Goal: Information Seeking & Learning: Learn about a topic

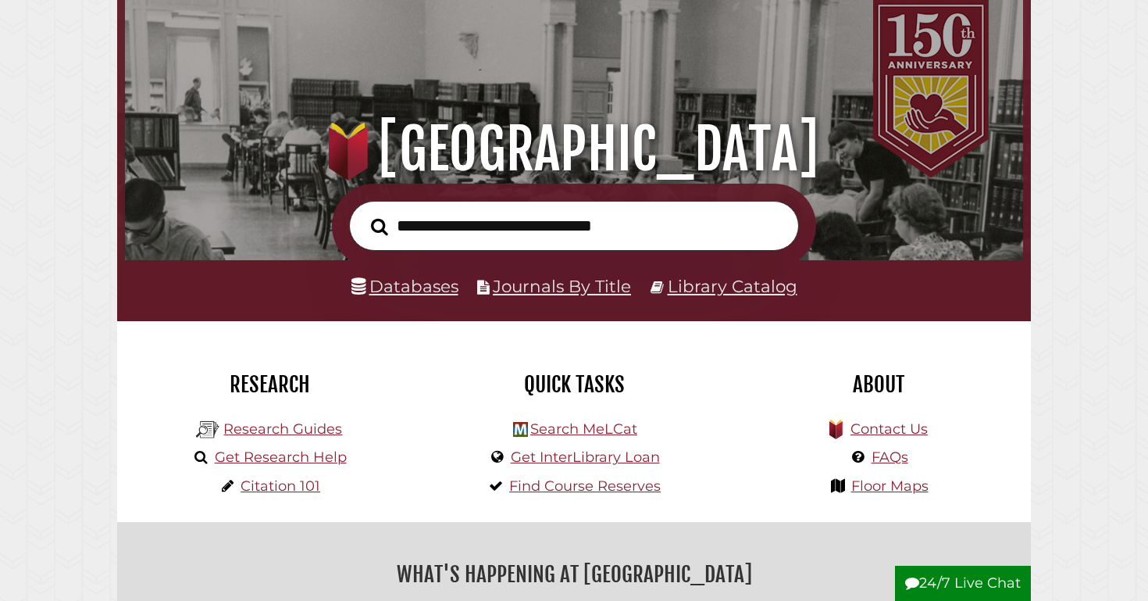
scroll to position [105, 0]
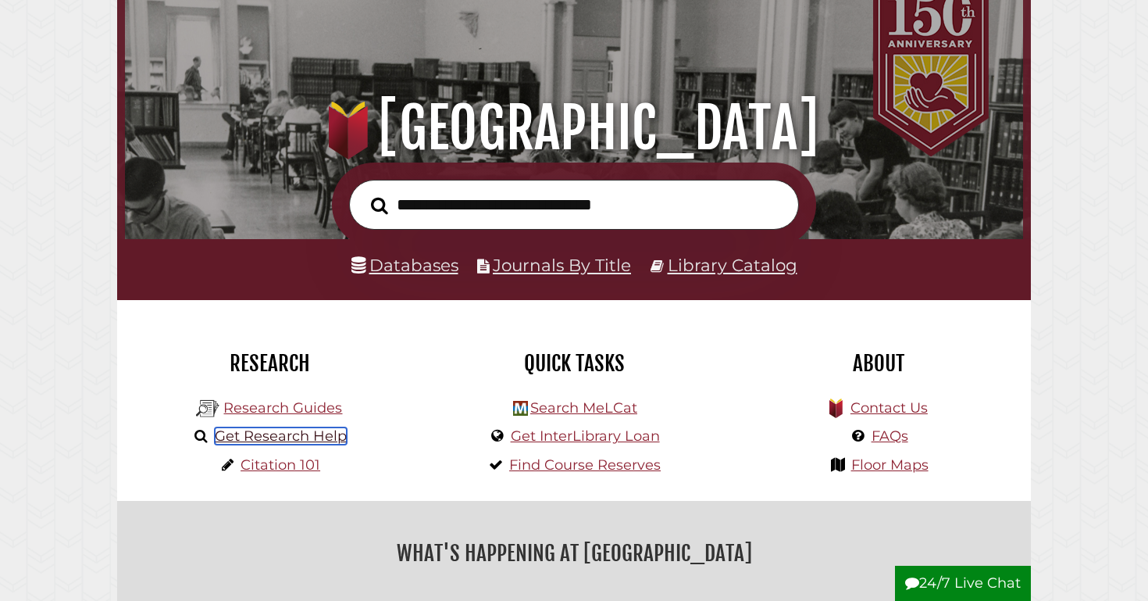
click at [307, 433] on link "Get Research Help" at bounding box center [281, 435] width 132 height 17
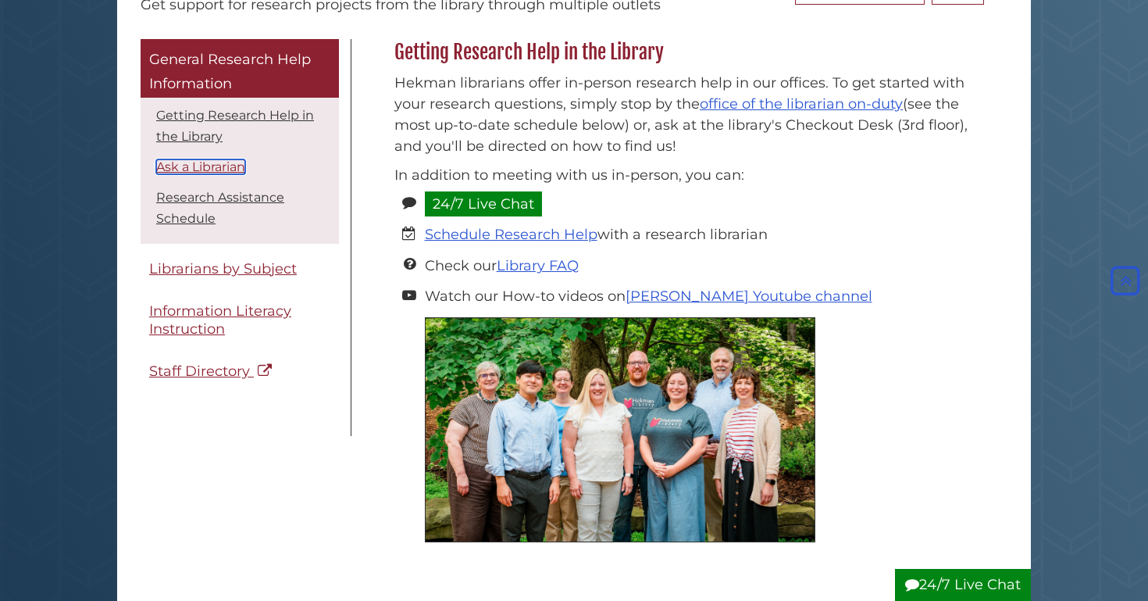
click at [199, 159] on link "Ask a Librarian" at bounding box center [200, 166] width 89 height 15
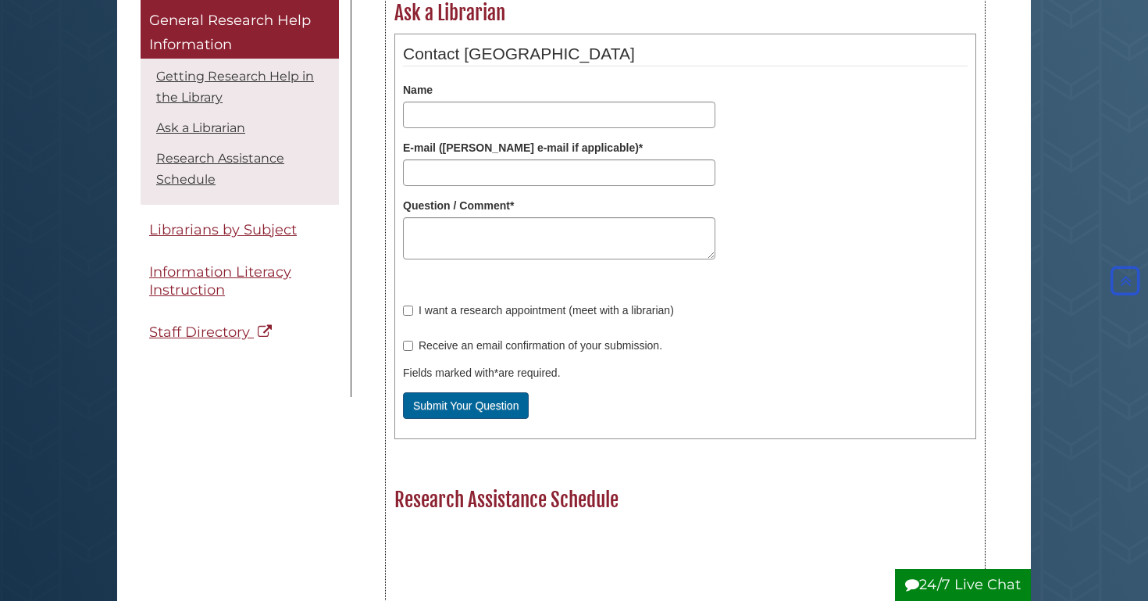
click at [501, 308] on label "I want a research appointment (meet with a librarian)" at bounding box center [538, 310] width 271 height 16
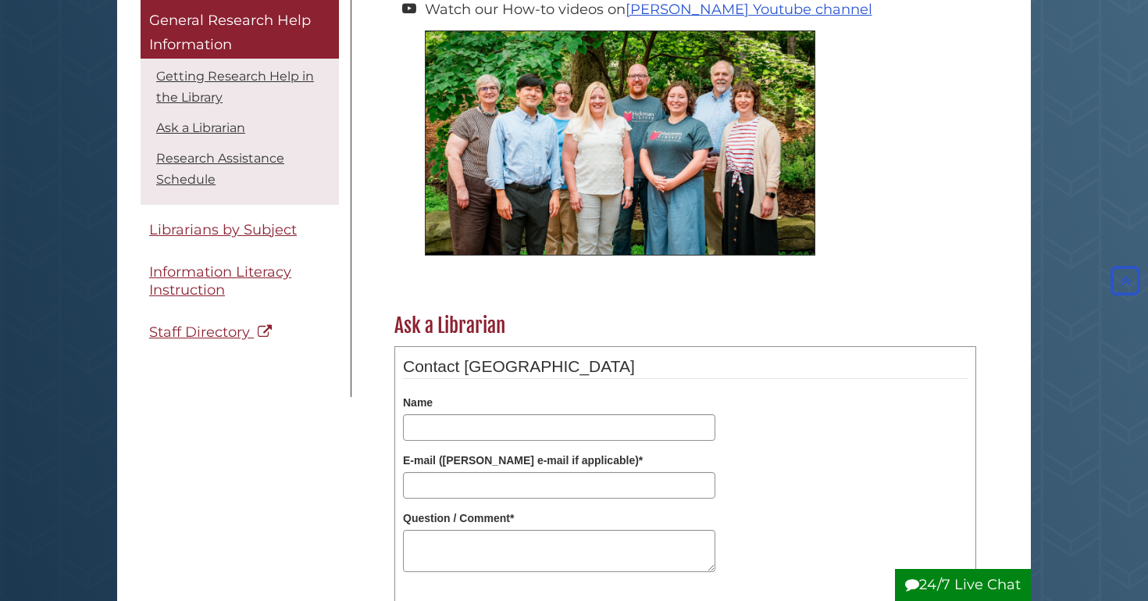
scroll to position [388, 0]
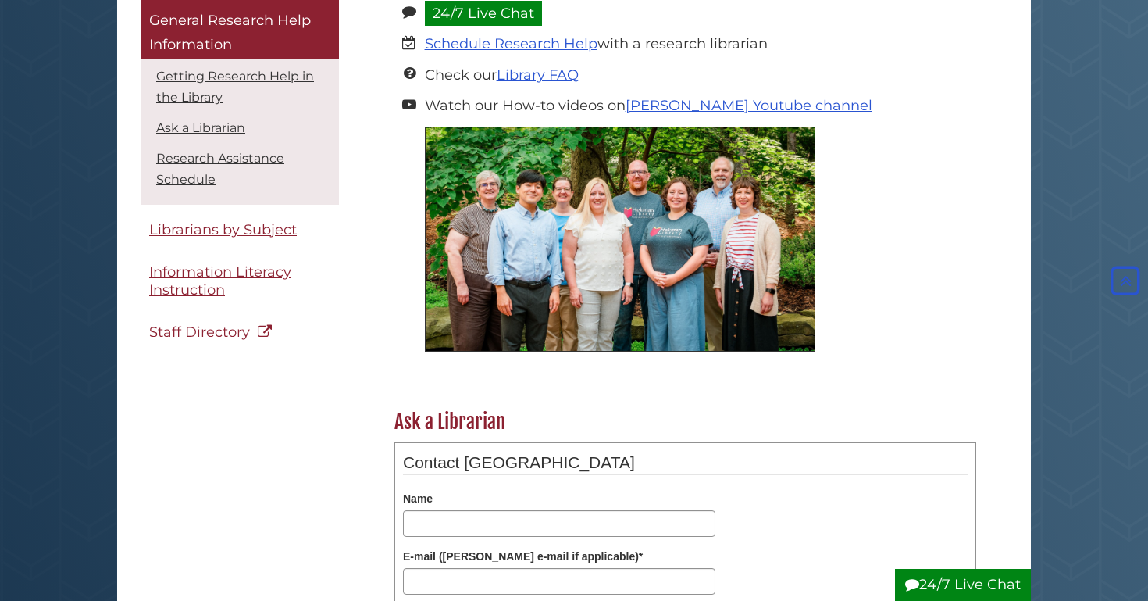
scroll to position [198, 0]
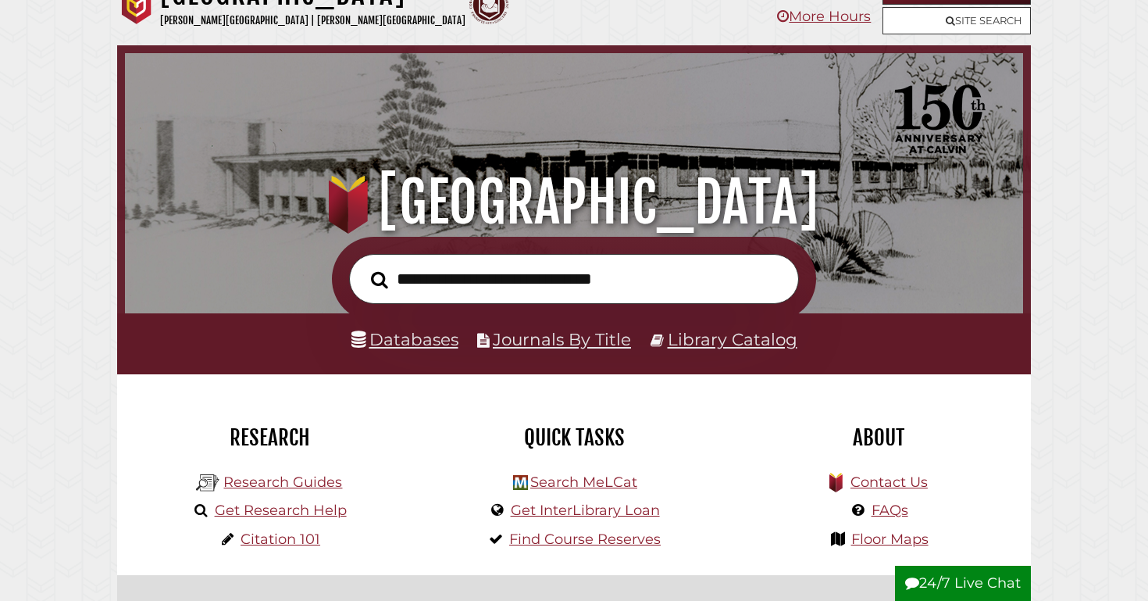
scroll to position [10, 0]
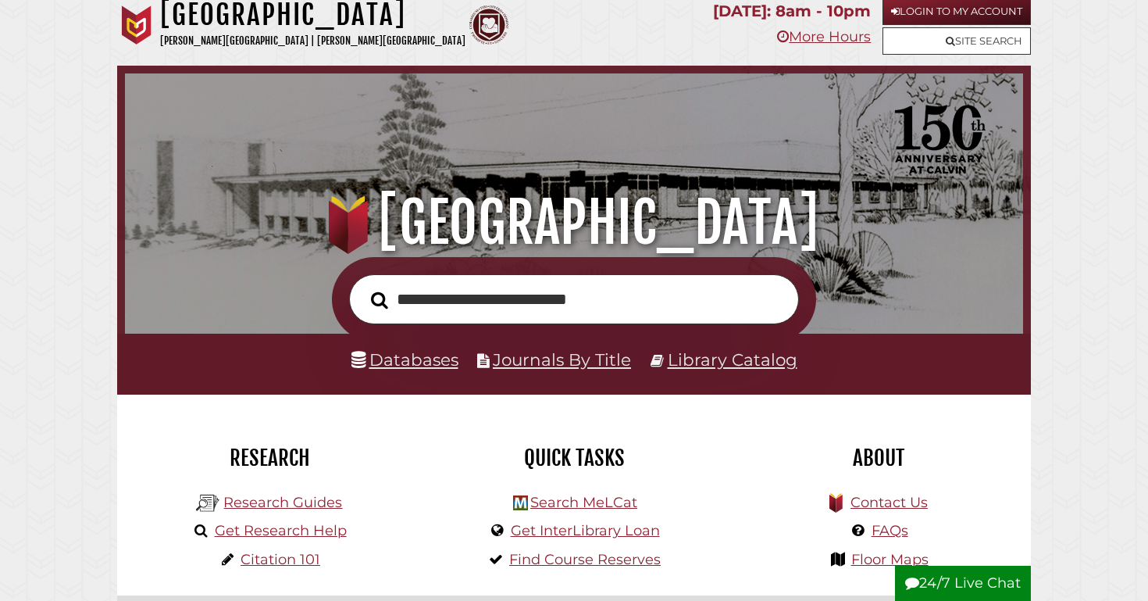
type input "**********"
click at [363, 287] on button "Search" at bounding box center [379, 300] width 33 height 27
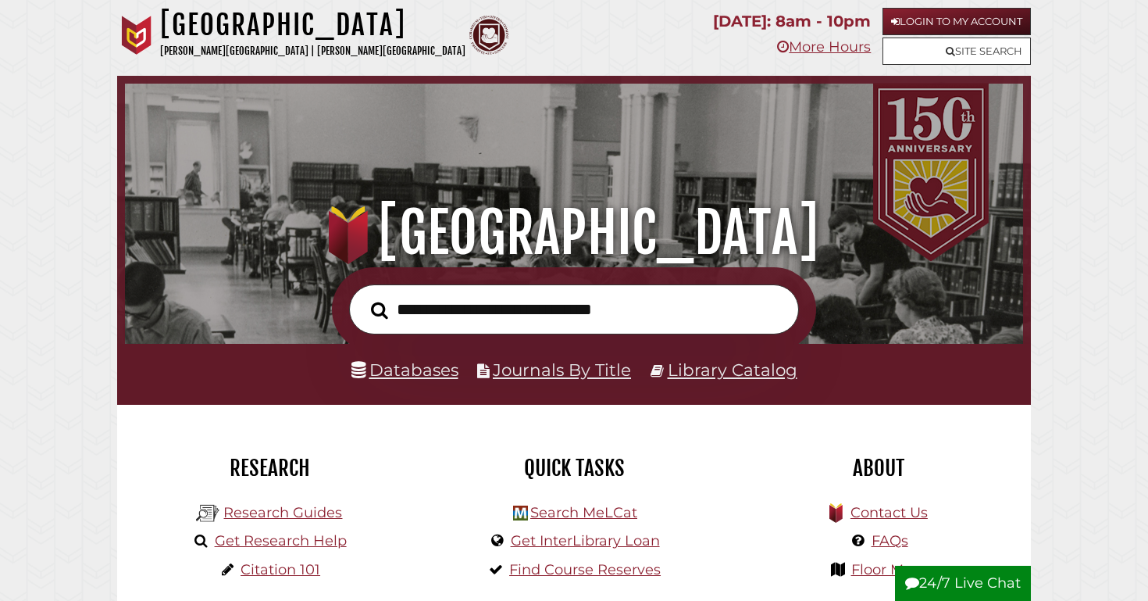
scroll to position [297, 890]
click at [394, 375] on link "Databases" at bounding box center [404, 369] width 107 height 20
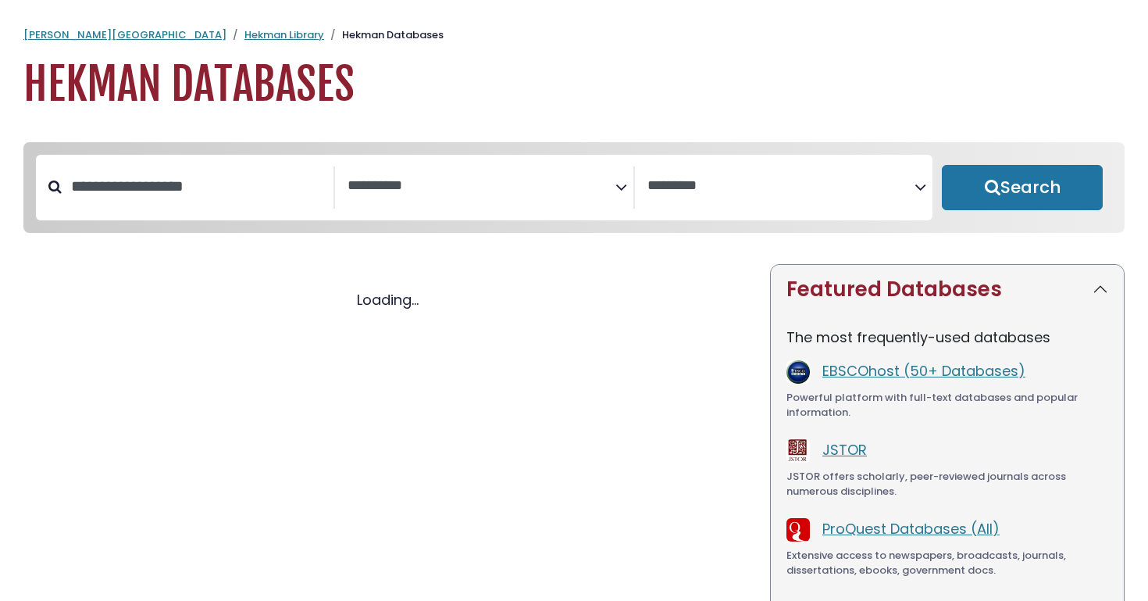
select select "Database Subject Filter"
select select "Database Vendors Filter"
select select "Database Subject Filter"
select select "Database Vendors Filter"
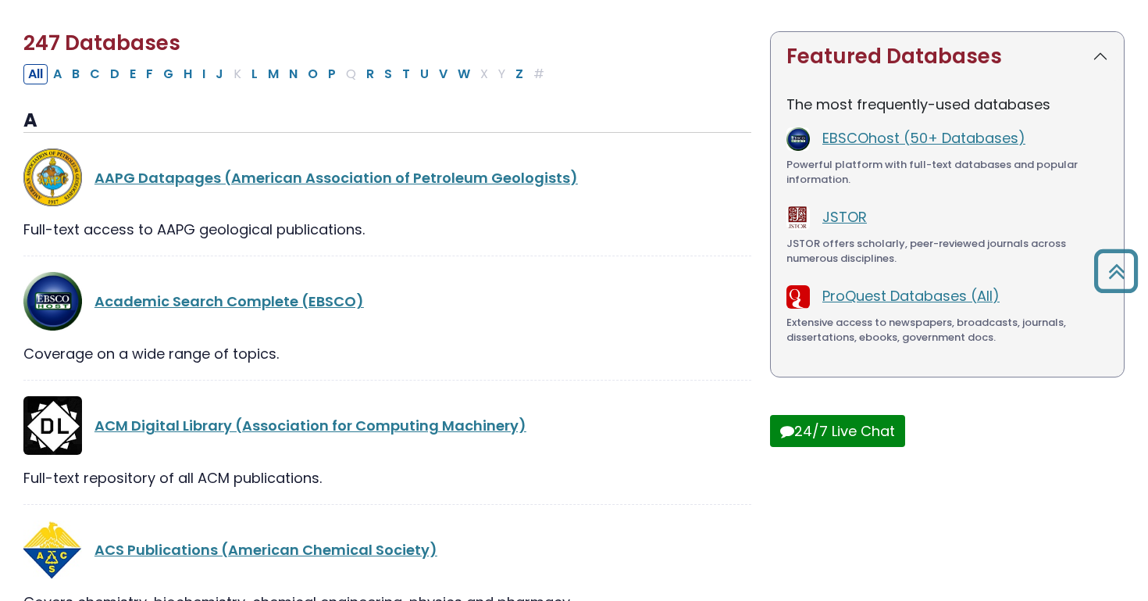
scroll to position [242, 0]
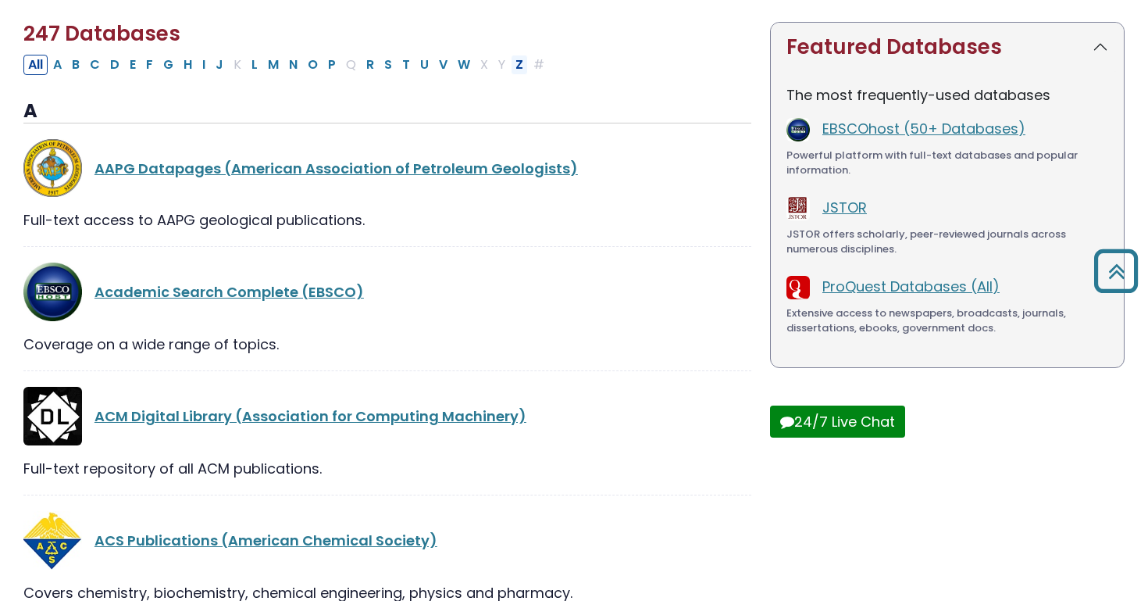
click at [520, 72] on button "Z" at bounding box center [519, 65] width 17 height 20
select select "Database Subject Filter"
select select "Database Vendors Filter"
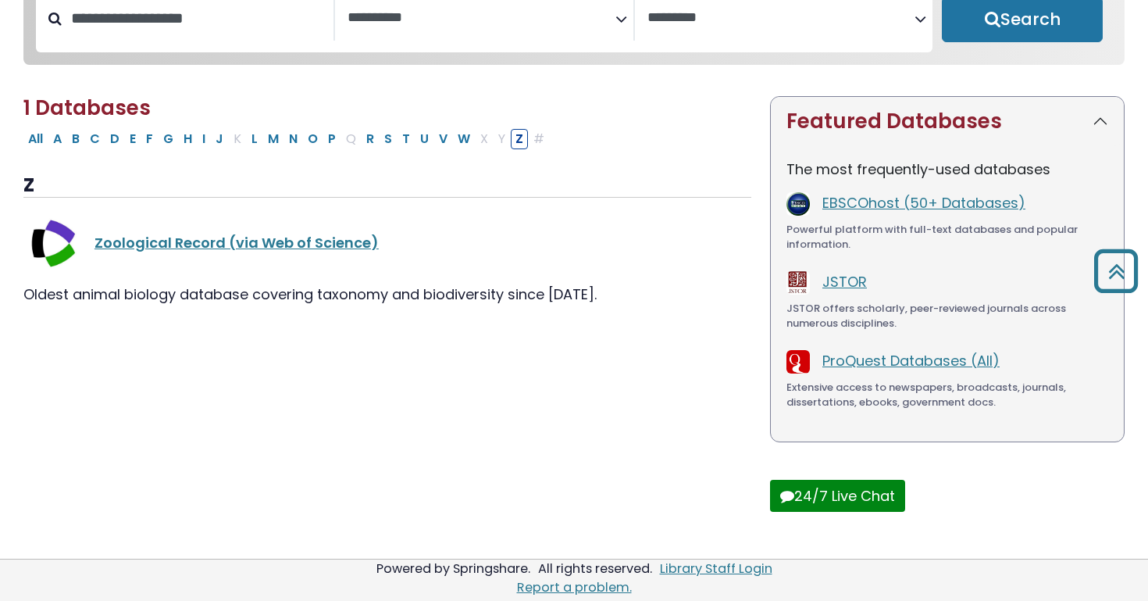
scroll to position [173, 0]
click at [116, 140] on button "D" at bounding box center [114, 139] width 19 height 20
select select "Database Subject Filter"
select select "Database Vendors Filter"
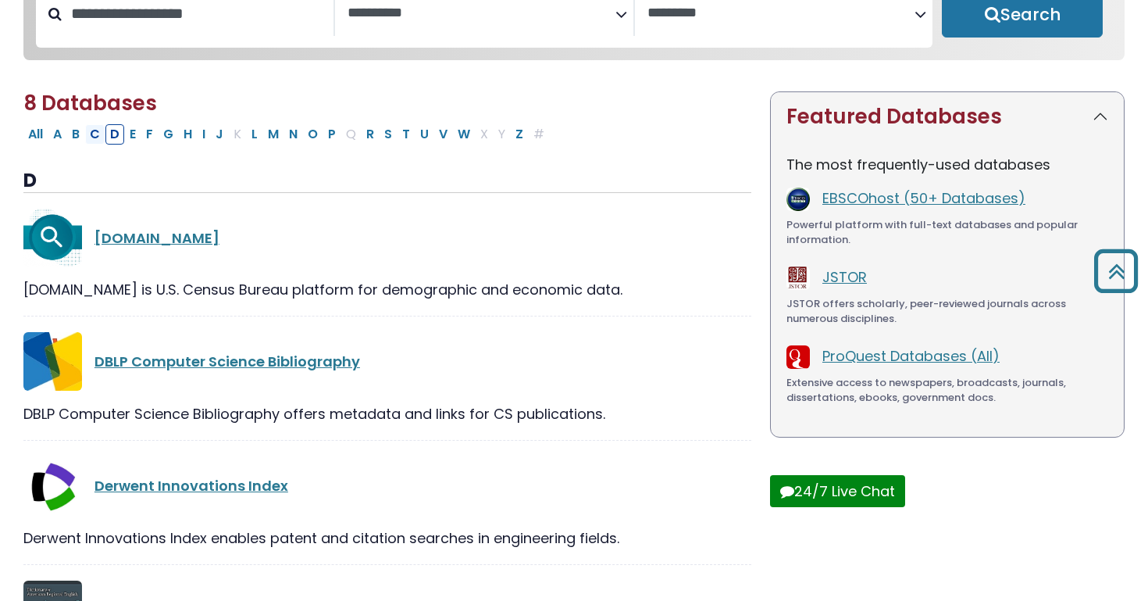
click at [87, 141] on button "C" at bounding box center [95, 134] width 20 height 20
select select "Database Subject Filter"
select select "Database Vendors Filter"
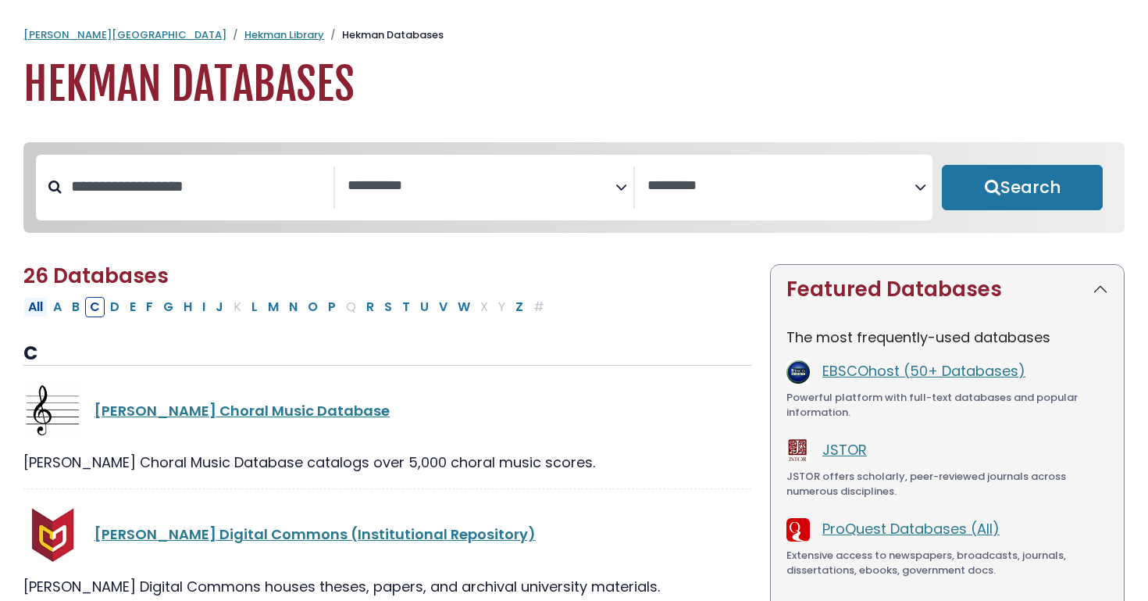
click at [35, 310] on button "All" at bounding box center [35, 307] width 24 height 20
select select "Database Subject Filter"
select select "Database Vendors Filter"
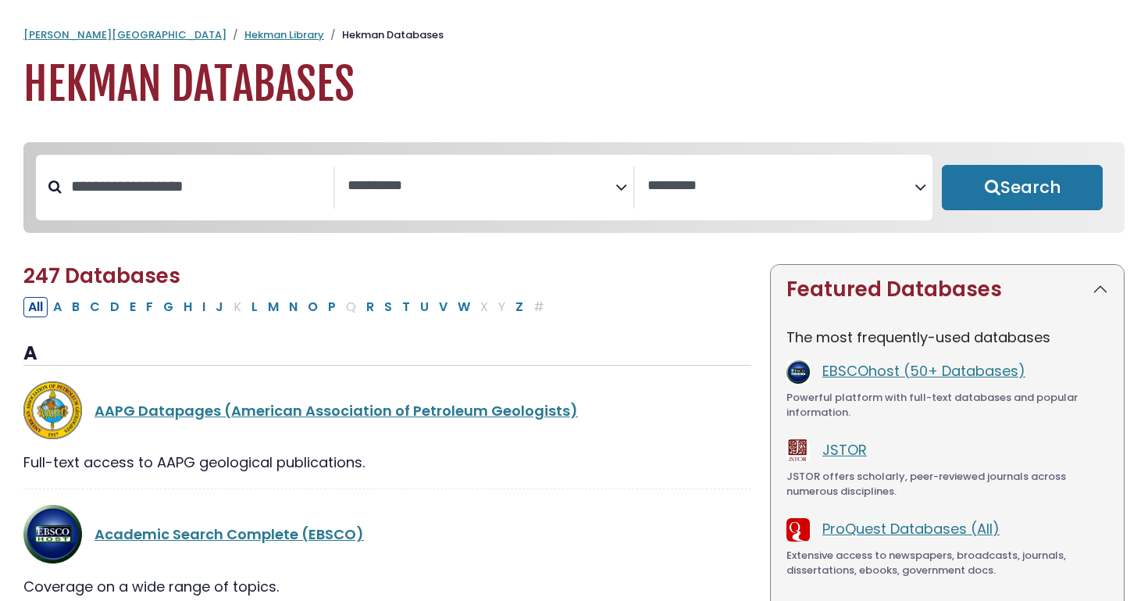
click at [499, 216] on div "**********" at bounding box center [484, 188] width 897 height 66
click at [498, 200] on span "Search filters" at bounding box center [481, 187] width 267 height 42
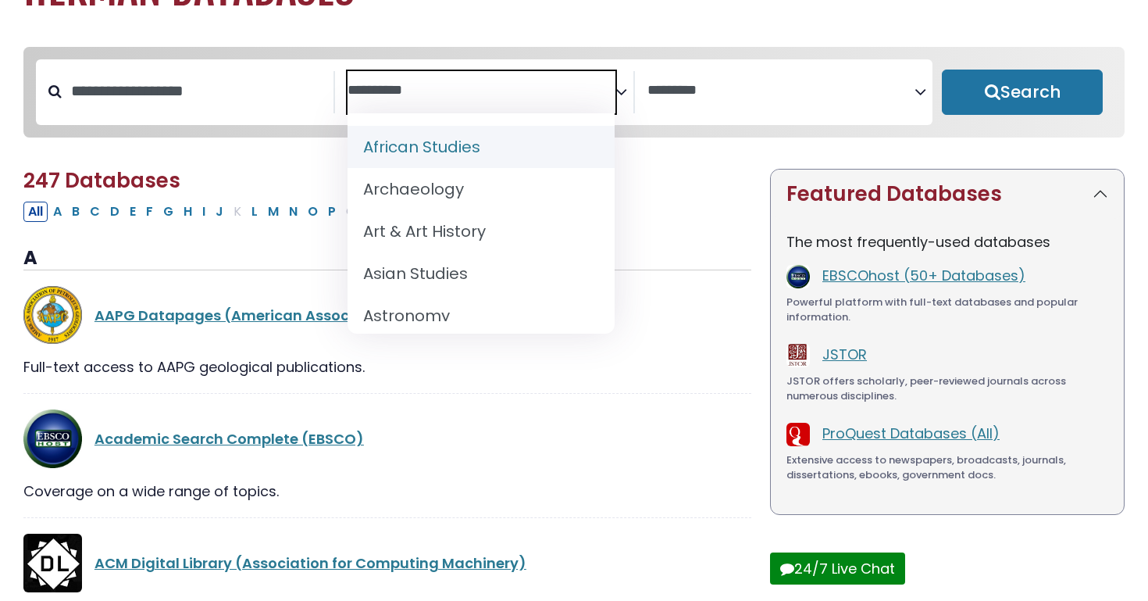
click at [445, 91] on textarea "Search" at bounding box center [481, 91] width 267 height 16
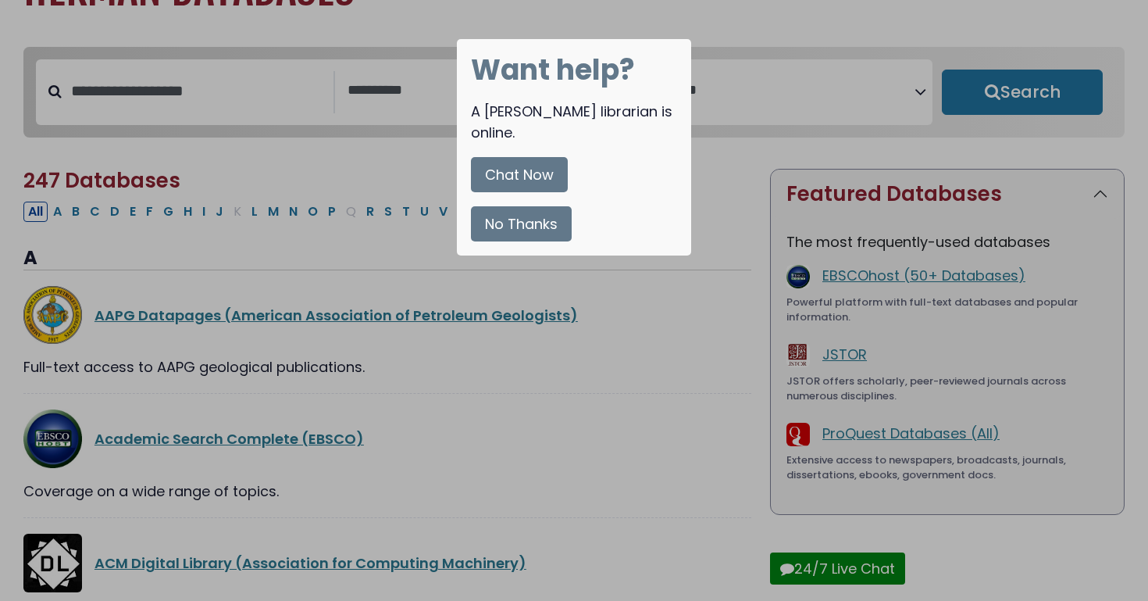
click at [530, 157] on button "Chat Now" at bounding box center [519, 174] width 97 height 35
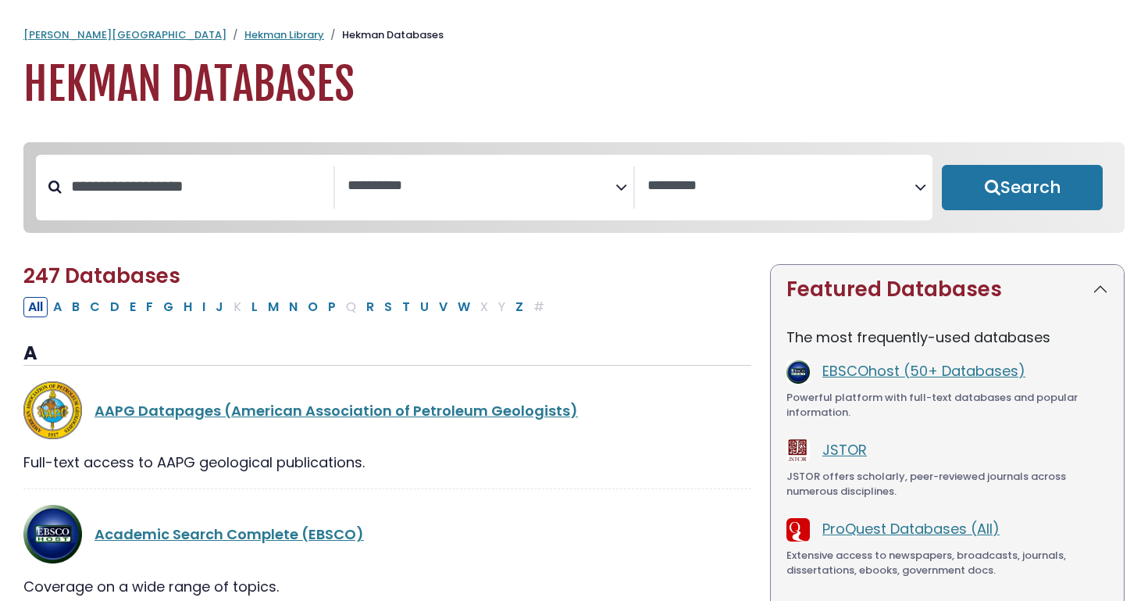
click at [141, 91] on h1 "Hekman Databases" at bounding box center [573, 85] width 1101 height 52
select select "Database Subject Filter"
select select "Database Vendors Filter"
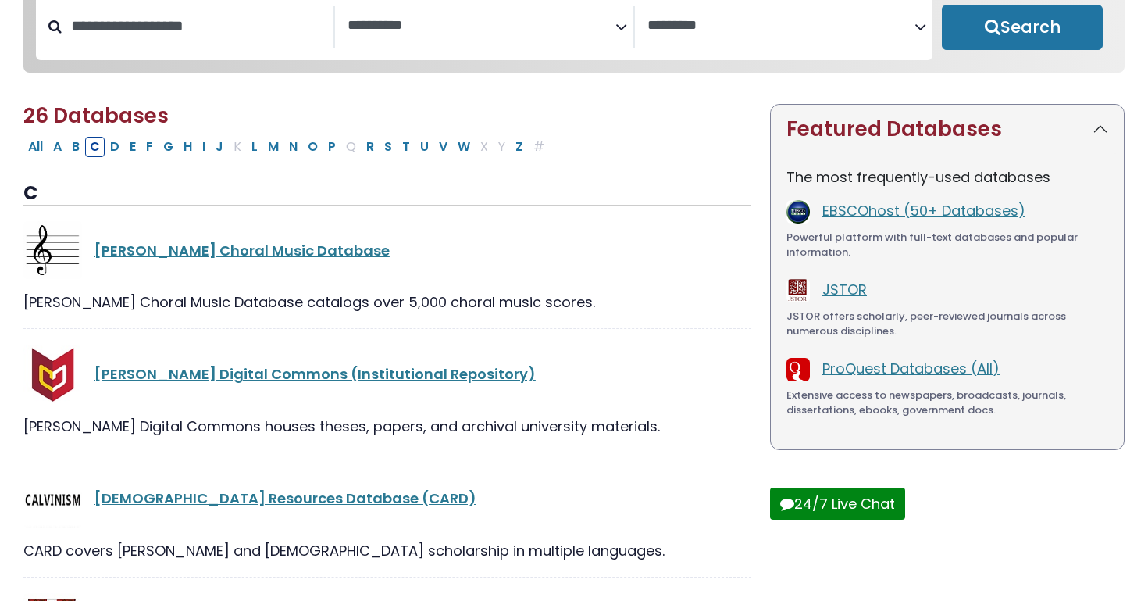
select select "Database Subject Filter"
select select "Database Vendors Filter"
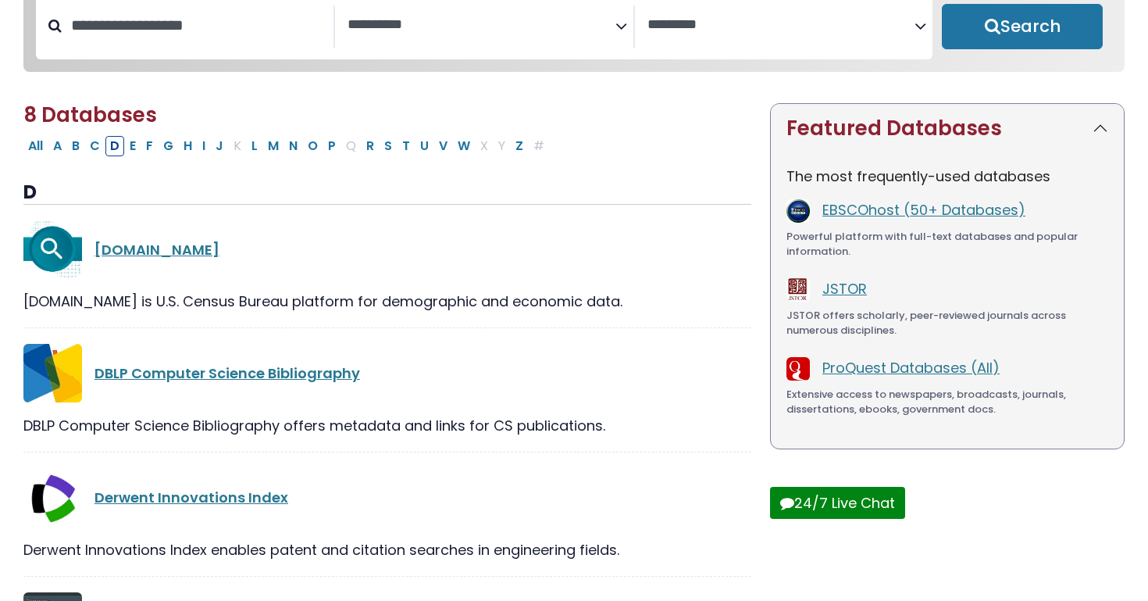
scroll to position [173, 0]
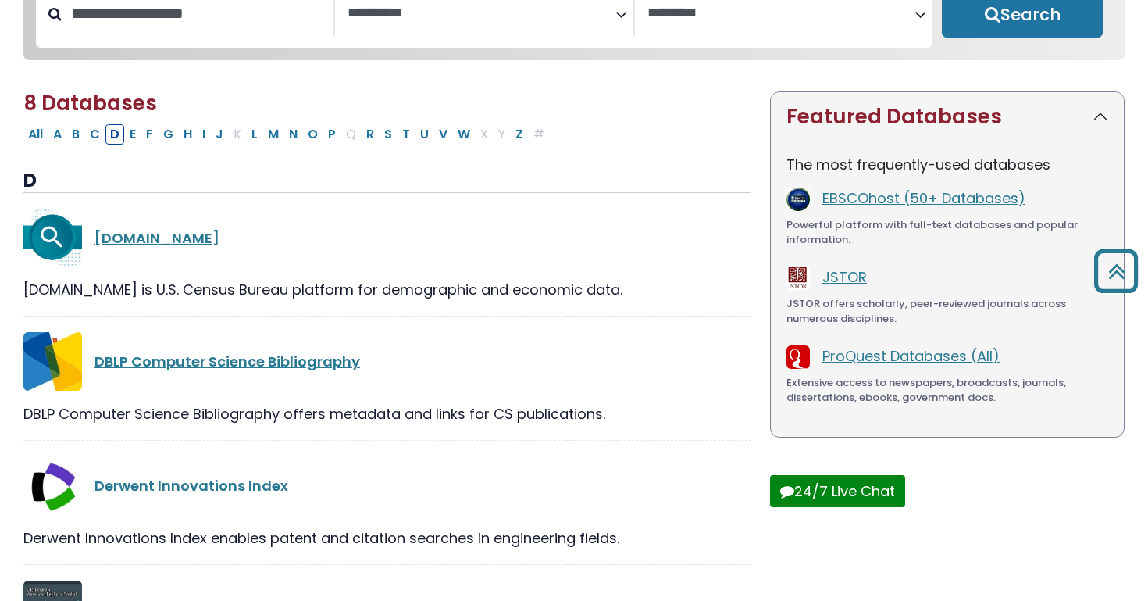
select select "Database Subject Filter"
select select "Database Vendors Filter"
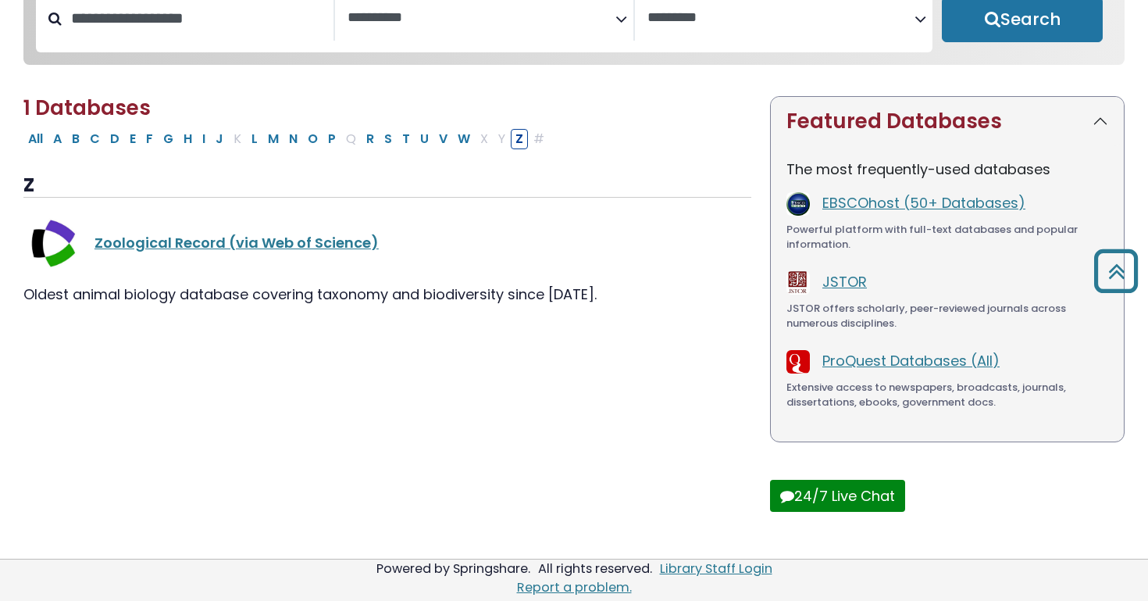
select select "Database Subject Filter"
select select "Database Vendors Filter"
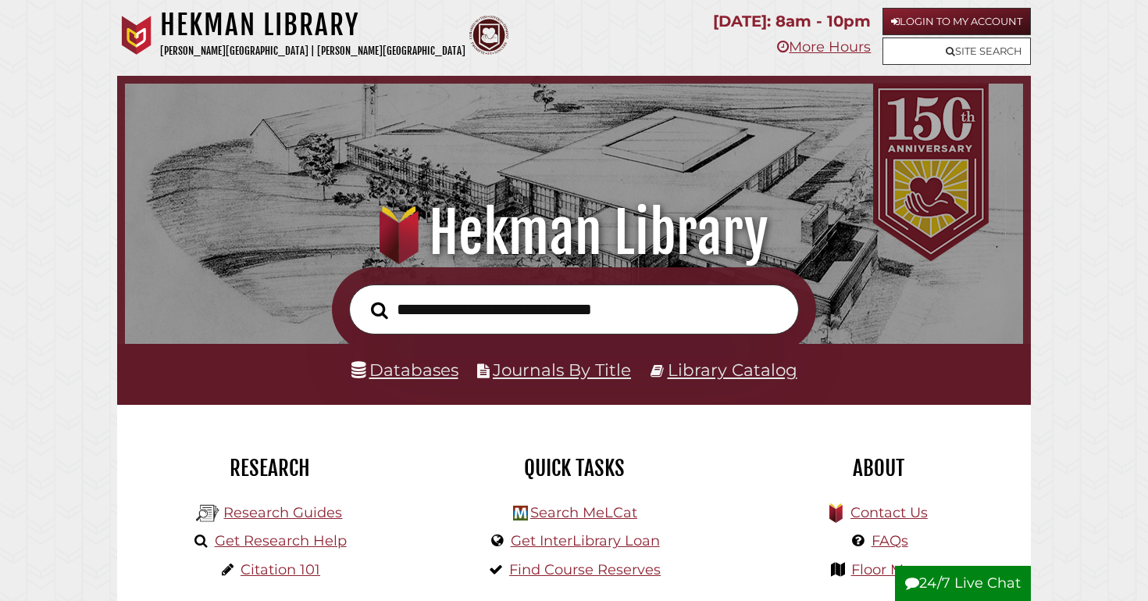
scroll to position [297, 890]
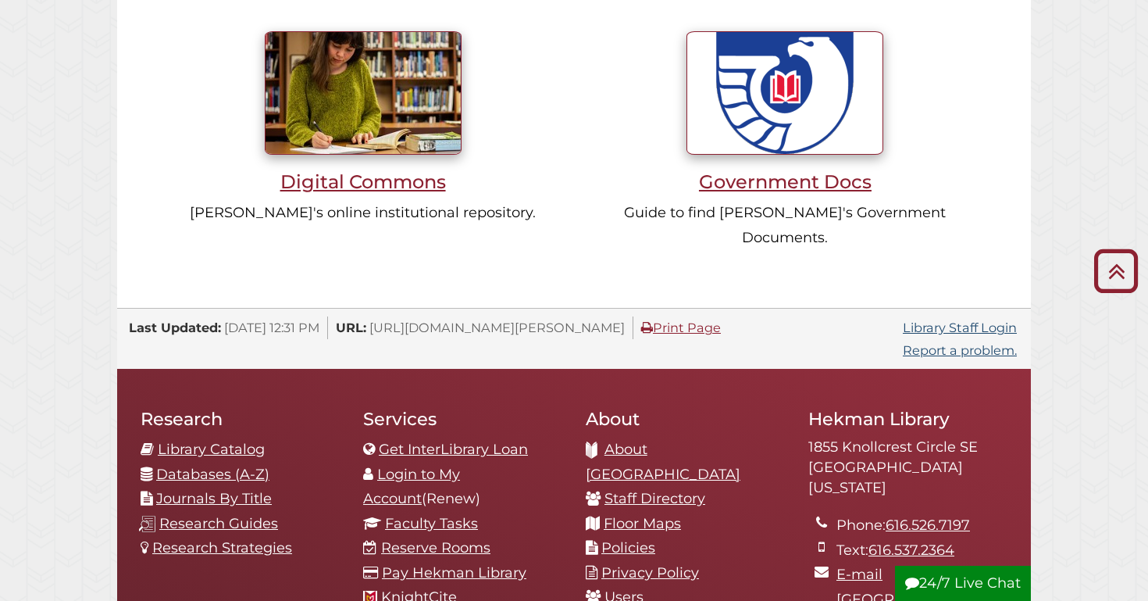
scroll to position [1440, 0]
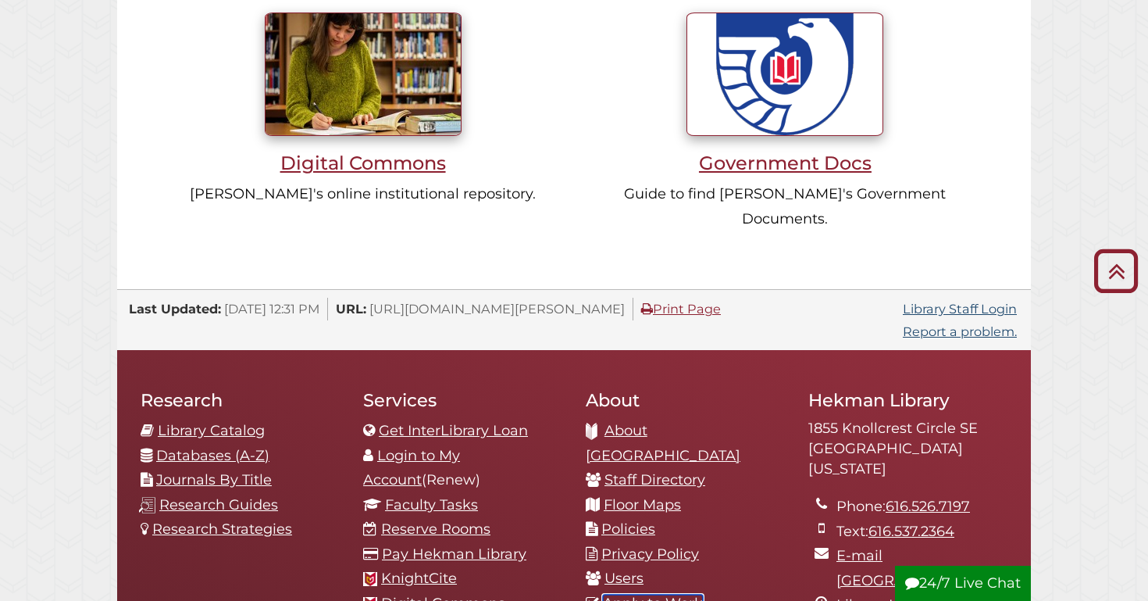
click at [617, 594] on link "Apply to Work" at bounding box center [653, 602] width 100 height 17
